Goal: Information Seeking & Learning: Understand process/instructions

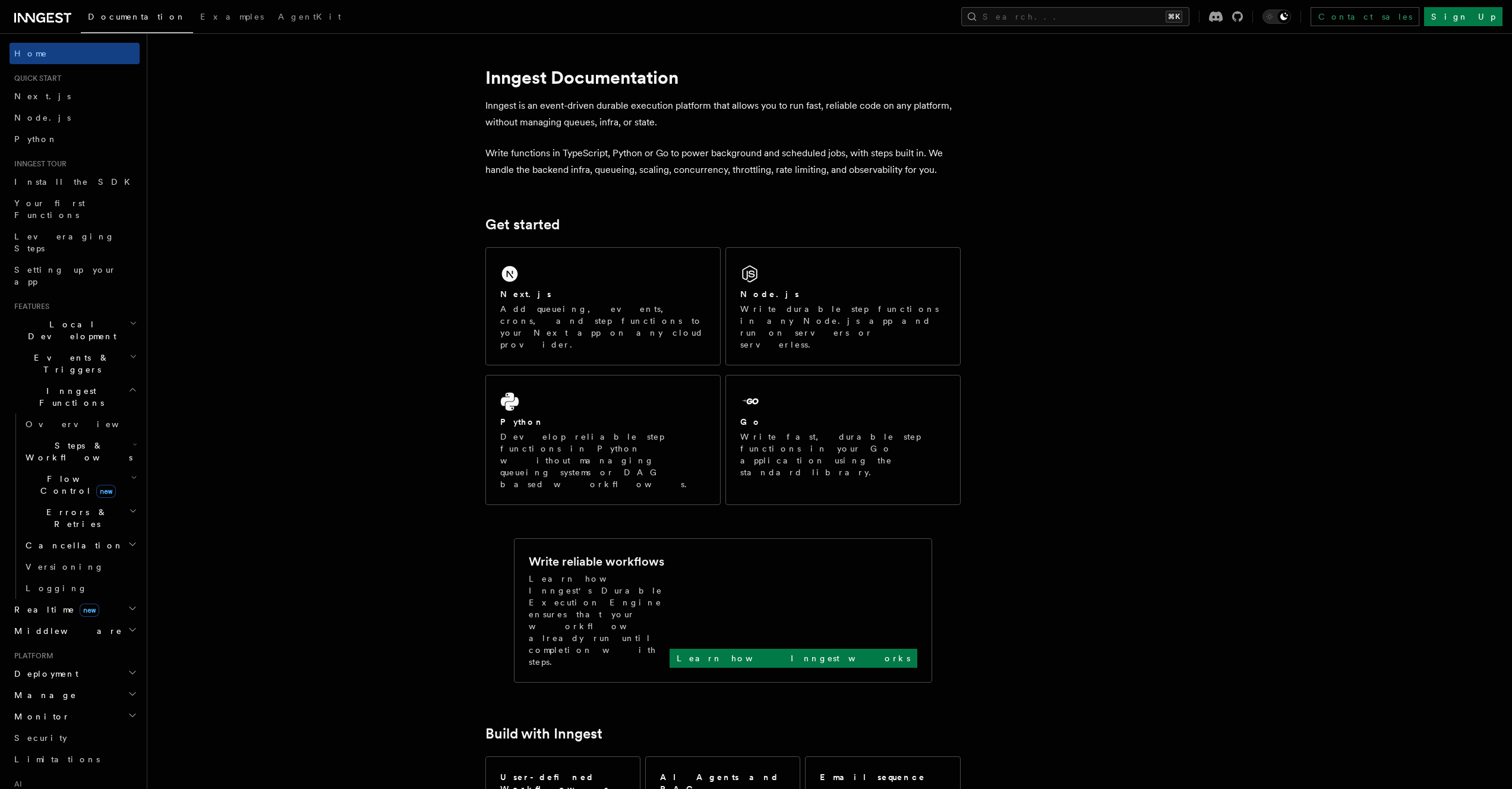
click at [35, 473] on span "Flow Control new" at bounding box center [75, 484] width 110 height 24
click at [36, 473] on span "Flow Control new" at bounding box center [75, 484] width 110 height 24
click at [59, 440] on span "Steps & Workflows" at bounding box center [76, 452] width 111 height 24
click at [43, 474] on span "Overview" at bounding box center [98, 479] width 122 height 10
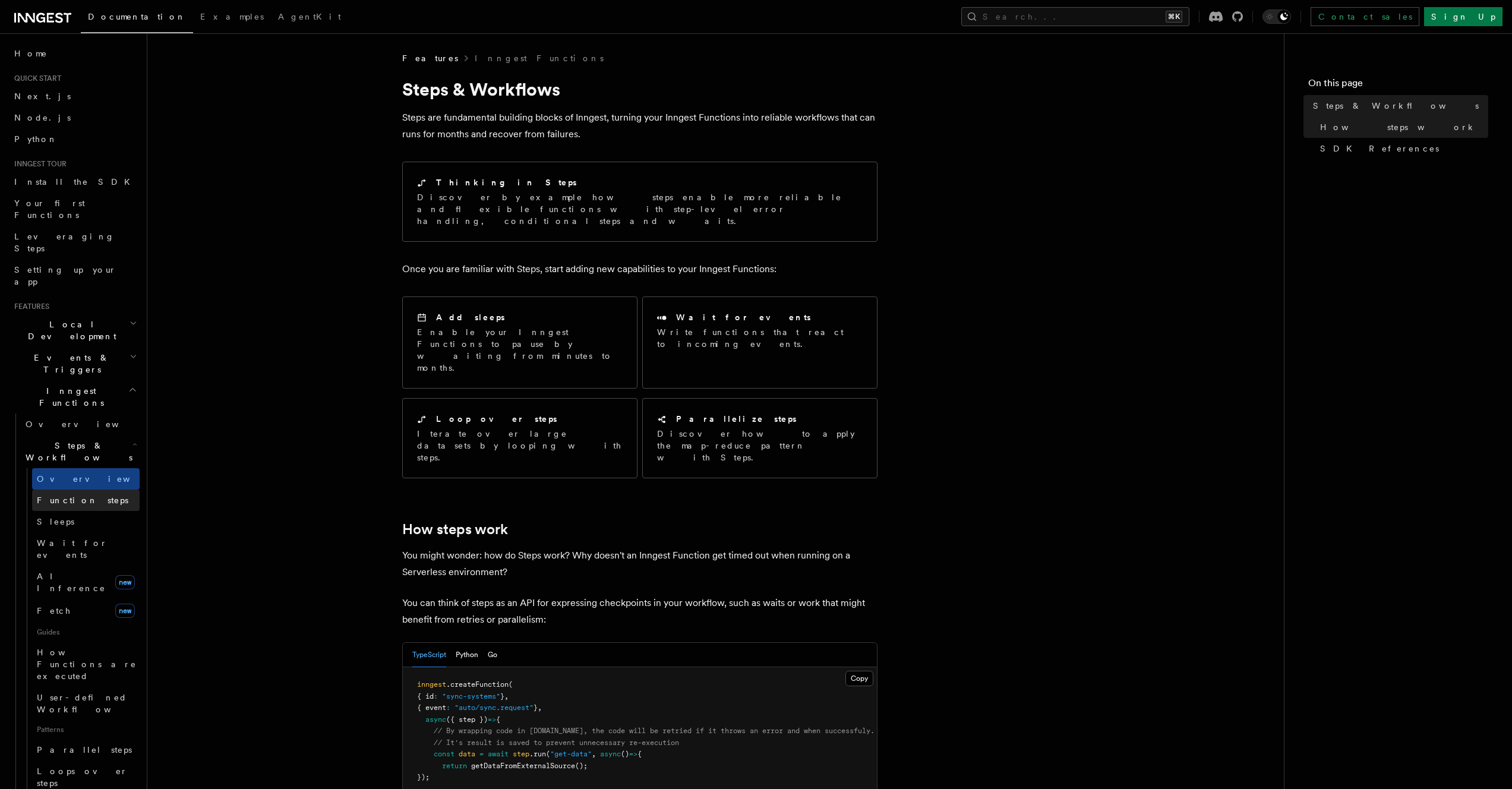
click at [57, 495] on span "Function steps" at bounding box center [83, 500] width 92 height 10
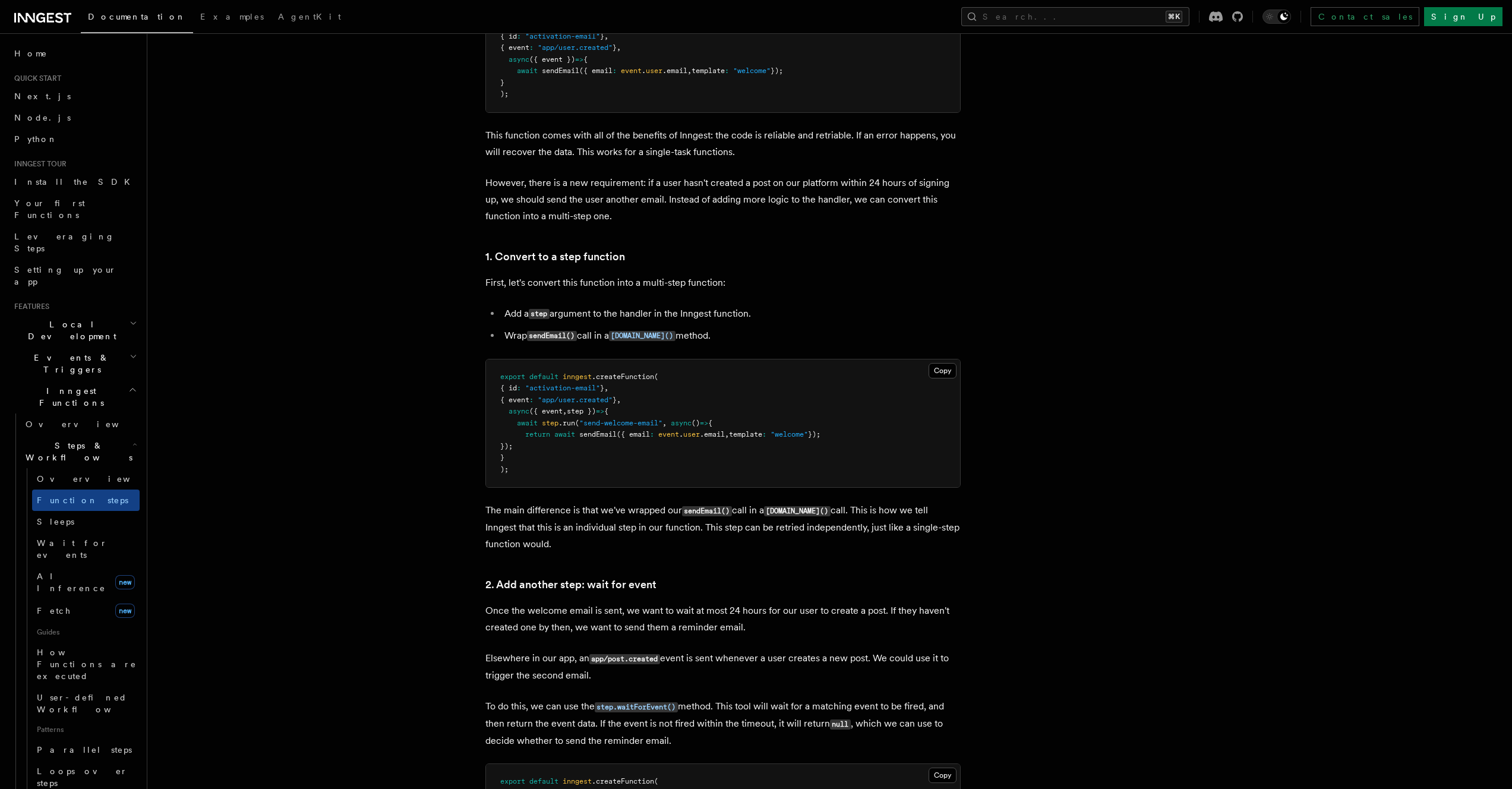
scroll to position [882, 0]
